Goal: Find contact information: Obtain details needed to contact an individual or organization

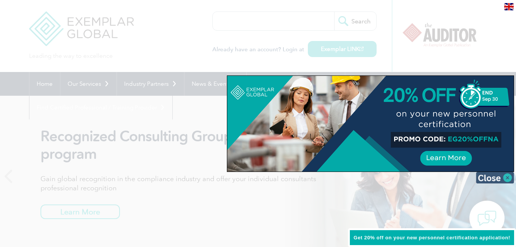
click at [493, 174] on img at bounding box center [495, 177] width 38 height 11
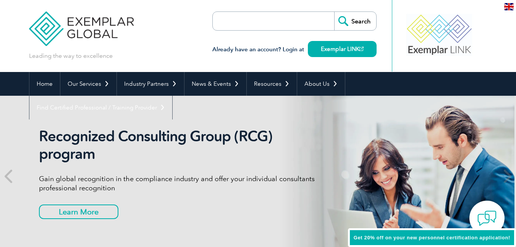
click at [375, 123] on div "Recognized Consulting Group (RCG) program Gain global recognition in the compli…" at bounding box center [257, 176] width 459 height 161
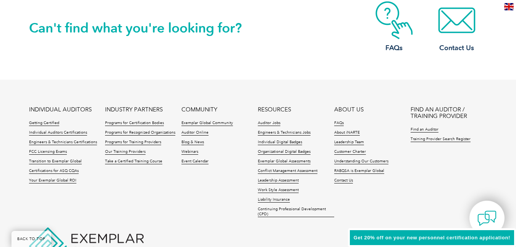
scroll to position [1813, 0]
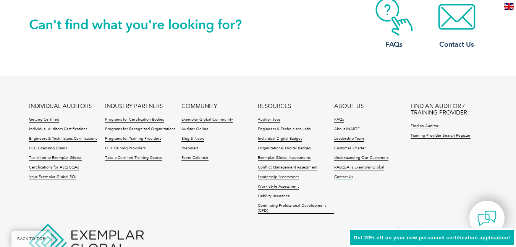
click at [347, 177] on link "Contact Us" at bounding box center [343, 176] width 19 height 5
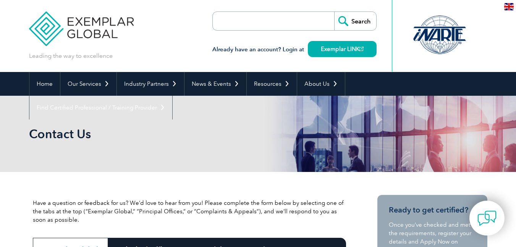
click at [467, 25] on div at bounding box center [440, 35] width 76 height 42
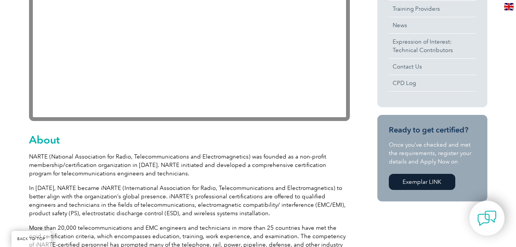
scroll to position [290, 0]
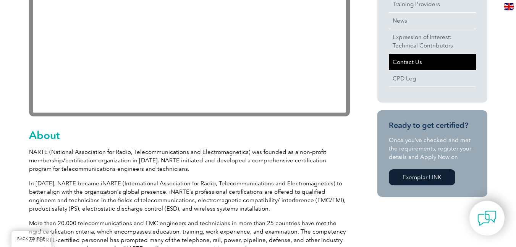
click at [401, 61] on link "Contact Us" at bounding box center [432, 62] width 87 height 16
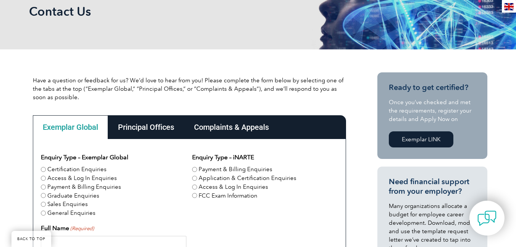
scroll to position [138, 0]
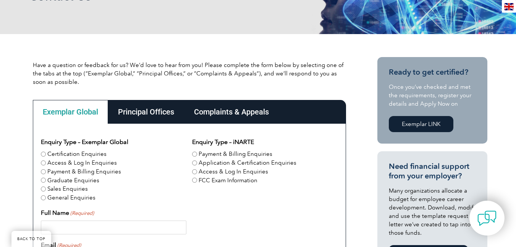
click at [195, 153] on input "Payment & Billing Enquiries" at bounding box center [194, 153] width 5 height 5
radio input "true"
click at [192, 160] on input "Application & Certification Enquiries" at bounding box center [194, 162] width 5 height 5
radio input "true"
click at [192, 169] on input "Access & Log In Enquiries" at bounding box center [194, 171] width 5 height 5
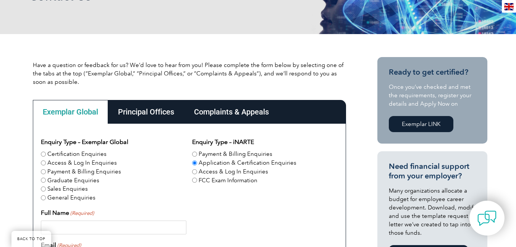
radio input "true"
click at [192, 177] on input "FCC Exam Information" at bounding box center [194, 179] width 5 height 5
radio input "true"
click at [192, 151] on input "Payment & Billing Enquiries" at bounding box center [194, 153] width 5 height 5
radio input "true"
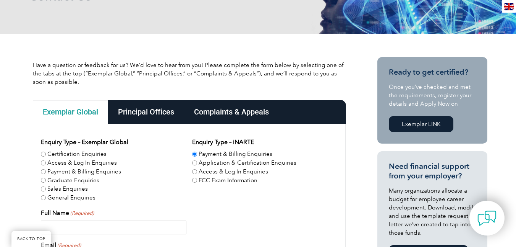
click at [192, 160] on input "Application & Certification Enquiries" at bounding box center [194, 162] width 5 height 5
radio input "true"
click at [192, 169] on input "Access & Log In Enquiries" at bounding box center [194, 171] width 5 height 5
radio input "true"
click at [192, 177] on input "FCC Exam Information" at bounding box center [194, 179] width 5 height 5
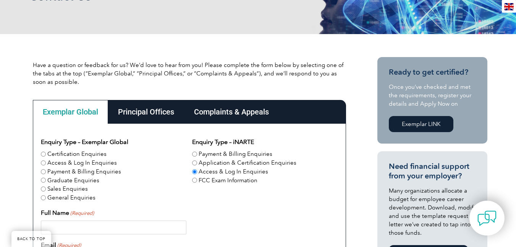
radio input "true"
click at [192, 151] on input "Payment & Billing Enquiries" at bounding box center [194, 153] width 5 height 5
radio input "true"
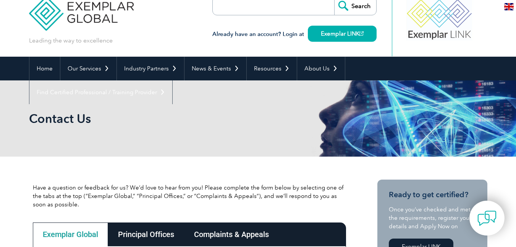
scroll to position [0, 0]
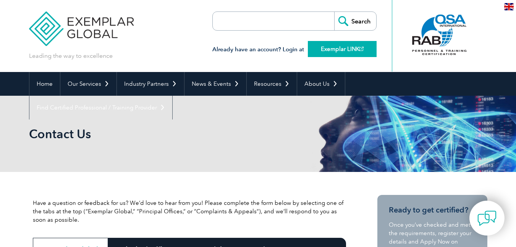
click at [322, 49] on link "Exemplar LINK" at bounding box center [342, 49] width 69 height 16
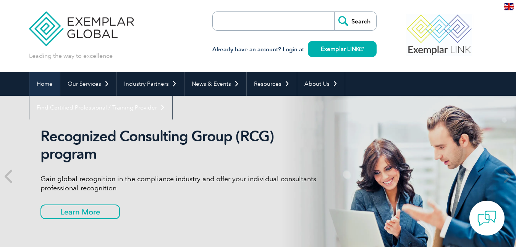
click at [45, 84] on link "Home" at bounding box center [44, 84] width 31 height 24
